Goal: Navigation & Orientation: Find specific page/section

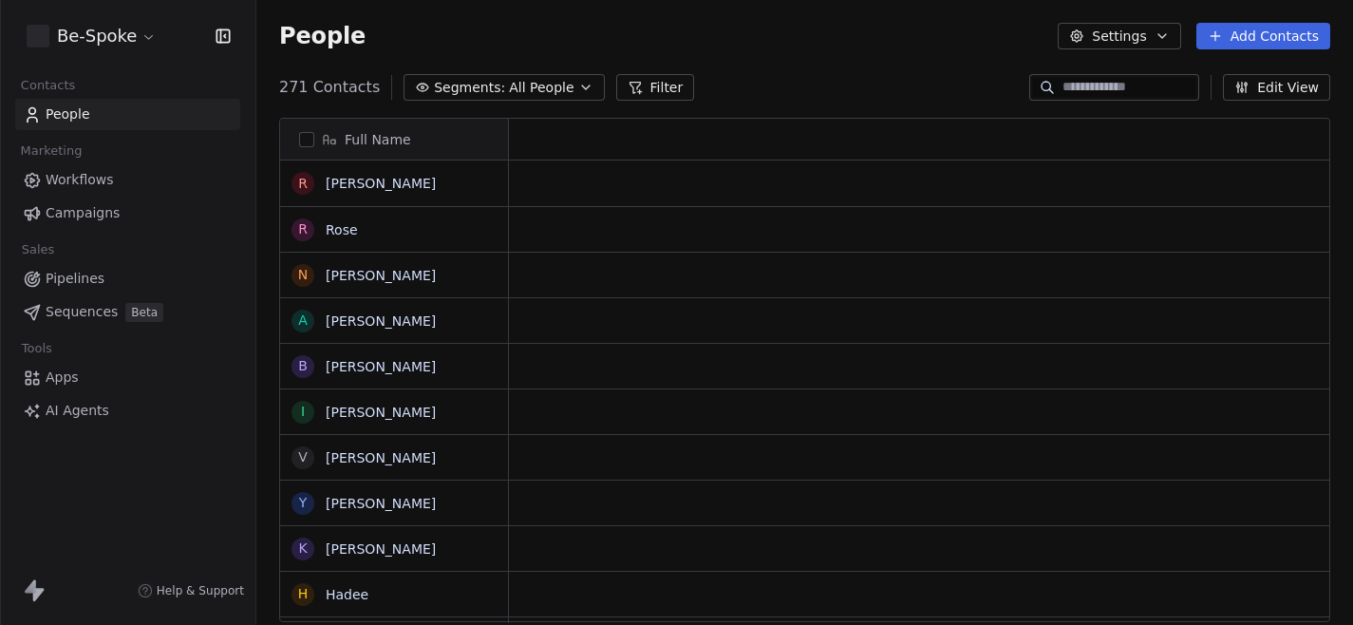
scroll to position [550, 1097]
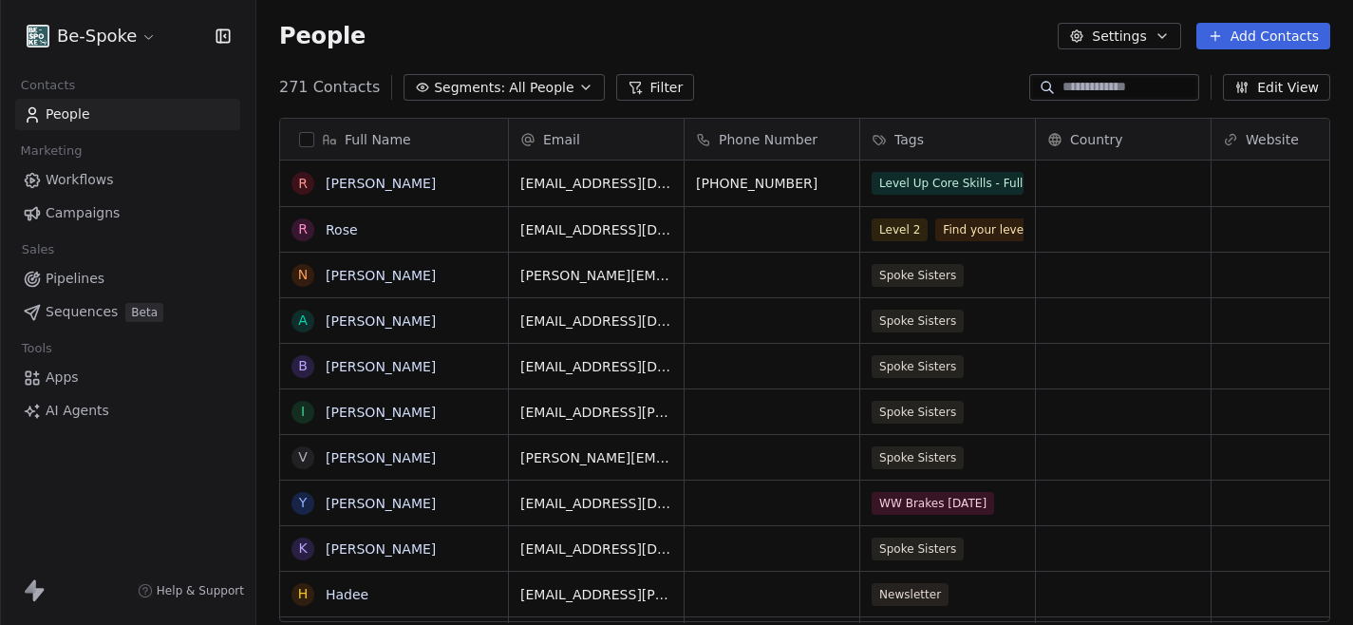
click at [147, 183] on link "Workflows" at bounding box center [127, 179] width 225 height 31
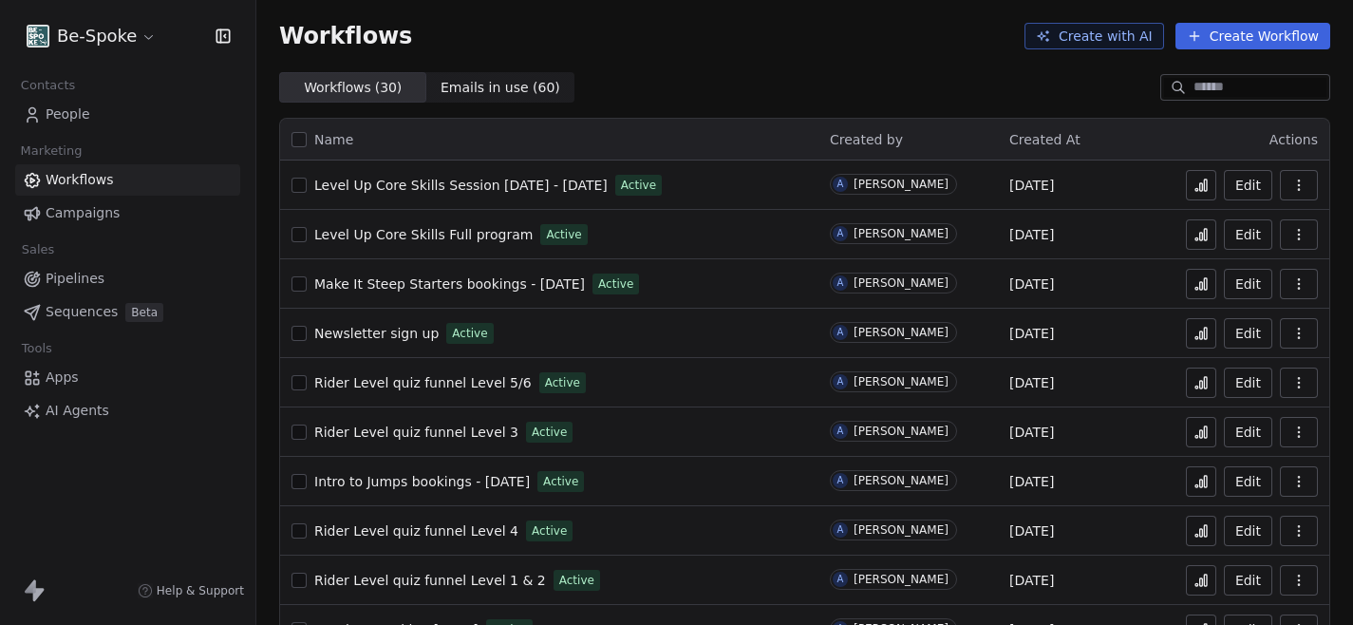
click at [443, 179] on span "Level Up Core Skills Session 1 - 29th Sept 2025" at bounding box center [460, 185] width 293 height 15
click at [438, 231] on span "Level Up Core Skills Full program" at bounding box center [423, 234] width 218 height 15
click at [412, 287] on span "Make It Steep Starters bookings - [DATE]" at bounding box center [449, 283] width 271 height 15
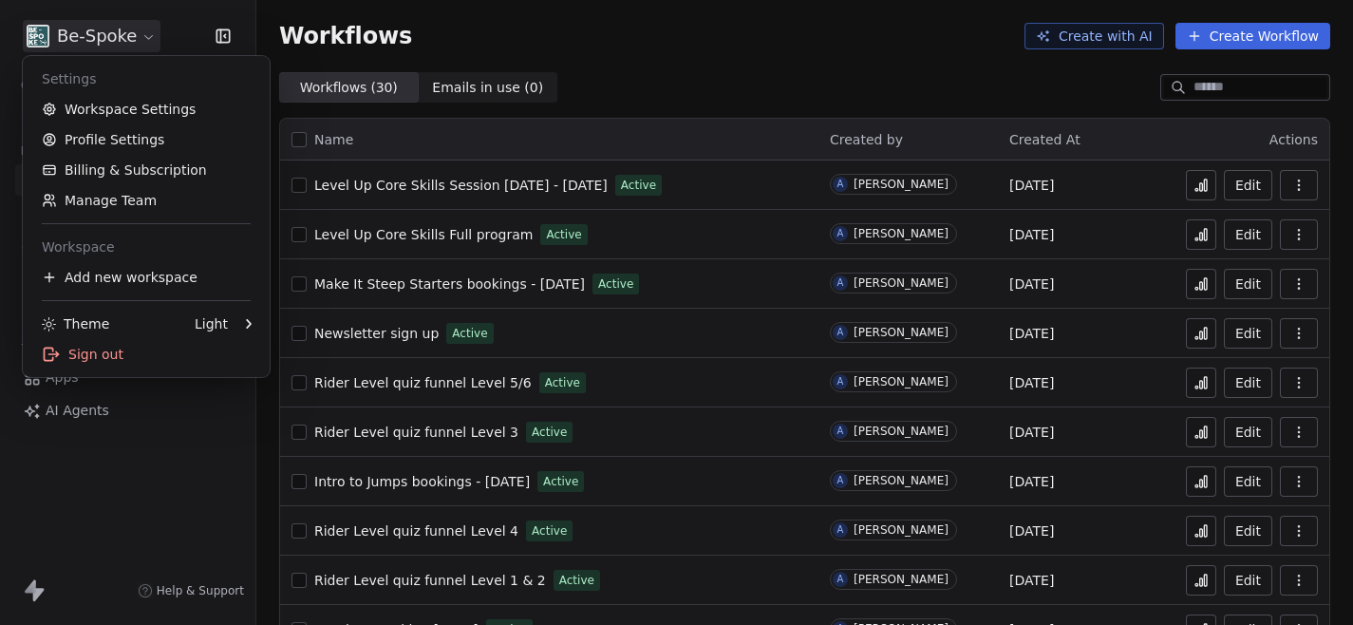
click at [120, 32] on html "Be-Spoke Contacts People Marketing Workflows Campaigns Sales Pipelines Sequence…" at bounding box center [676, 312] width 1353 height 625
click at [620, 62] on html "Be-Spoke Contacts People Marketing Workflows Campaigns Sales Pipelines Sequence…" at bounding box center [676, 312] width 1353 height 625
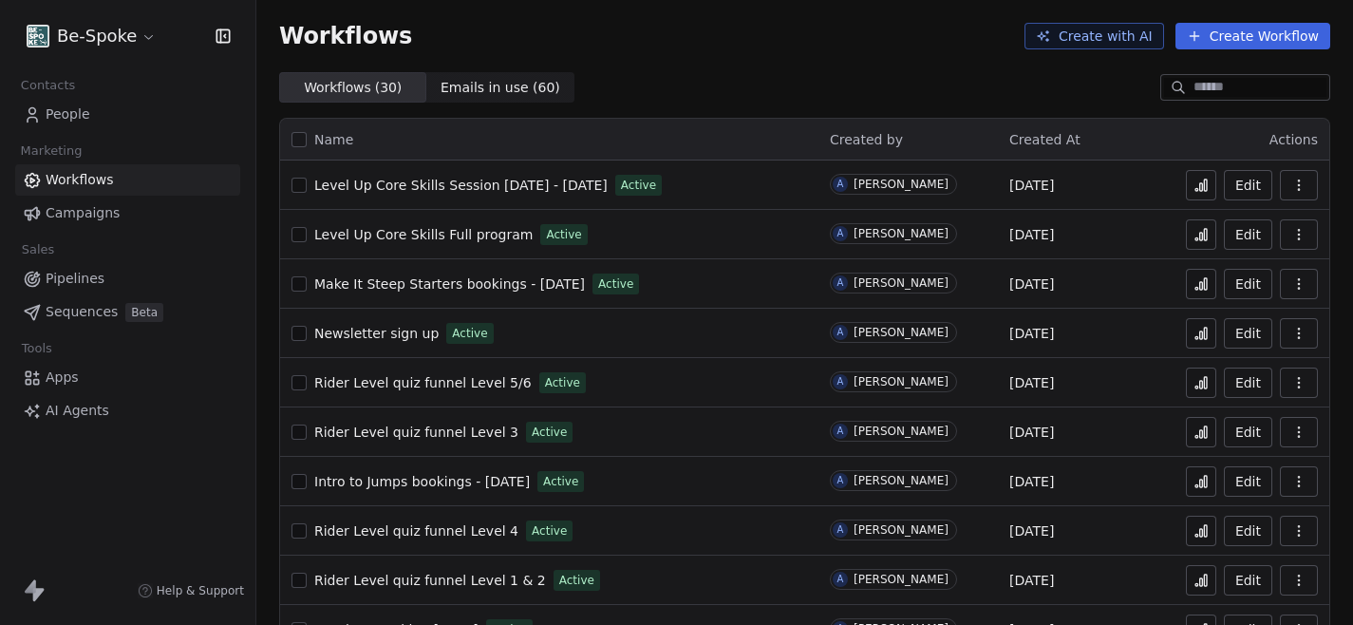
click at [409, 334] on span "Newsletter sign up" at bounding box center [376, 333] width 124 height 15
click at [415, 392] on div "Rider Level quiz funnel Level 5/6 Active" at bounding box center [550, 382] width 516 height 27
click at [390, 379] on span "Rider Level quiz funnel Level 5/6" at bounding box center [422, 382] width 217 height 15
click at [1212, 382] on button at bounding box center [1201, 382] width 30 height 30
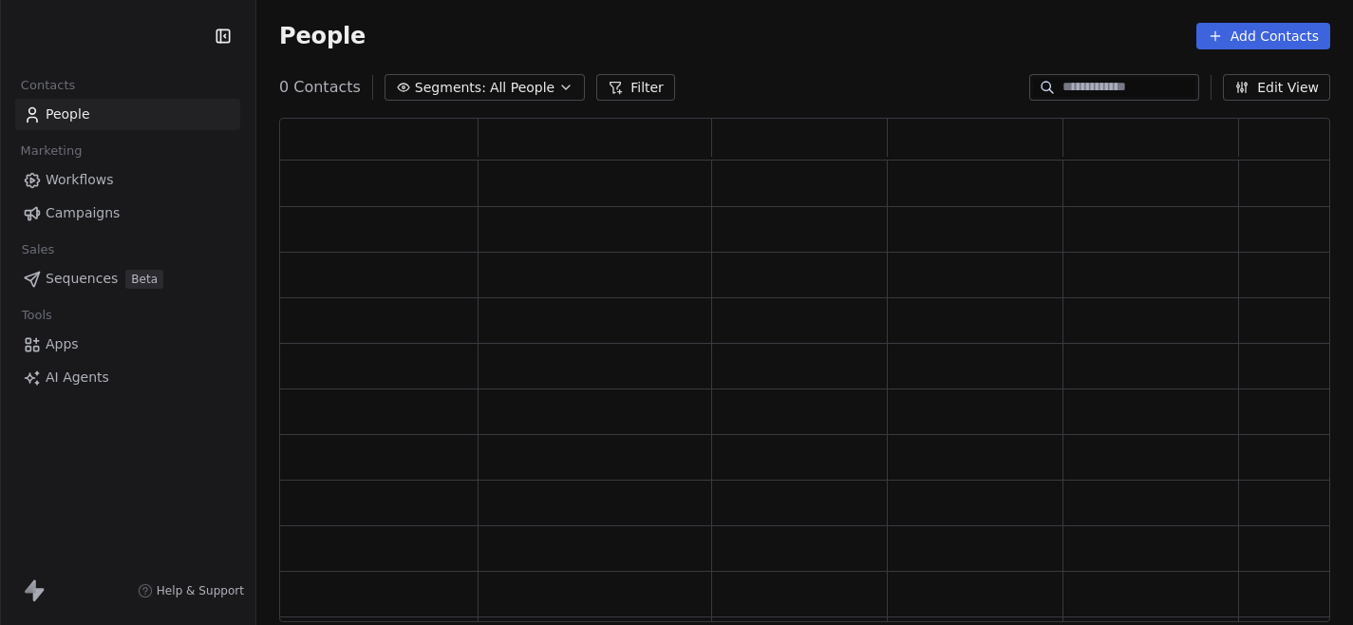
scroll to position [504, 1051]
